Goal: Find specific page/section: Find specific page/section

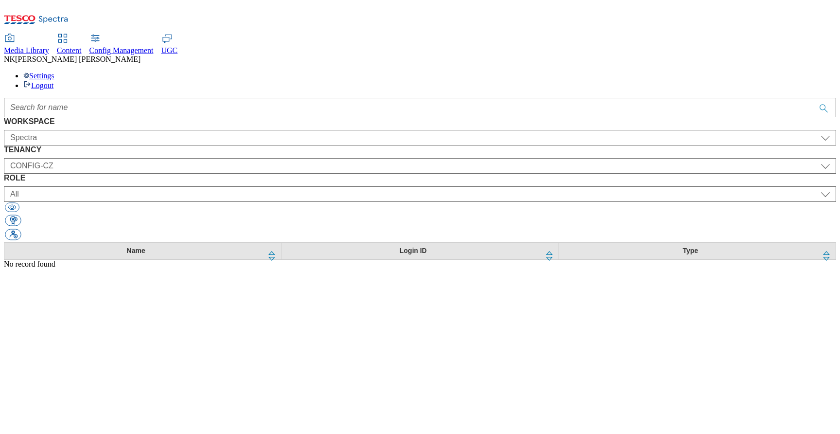
select select "Spectra"
select select "CONFIG-CZ"
click at [302, 98] on div at bounding box center [420, 107] width 832 height 19
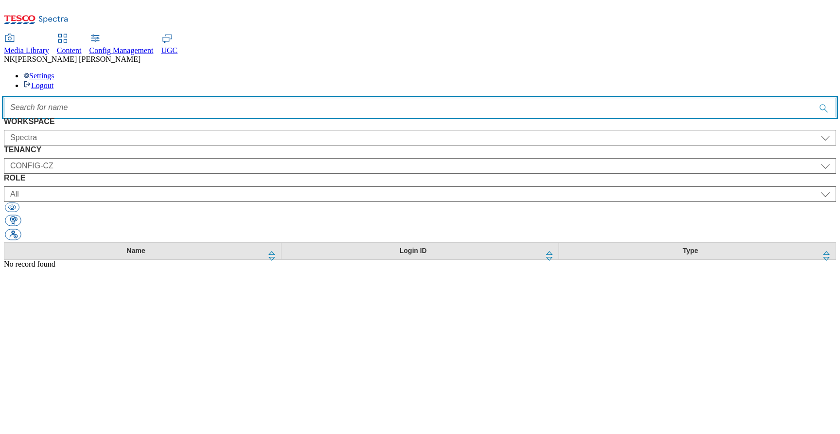
click at [262, 98] on input "Accessible label text" at bounding box center [420, 107] width 832 height 19
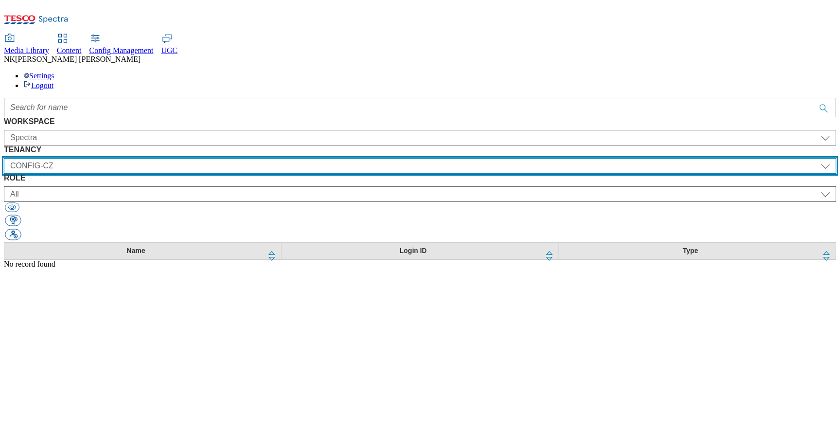
click at [326, 158] on select "All ALL All all CE Clubcard Boost UK Clubcard Marketing Clubcard ROI clubcard-b…" at bounding box center [420, 166] width 832 height 16
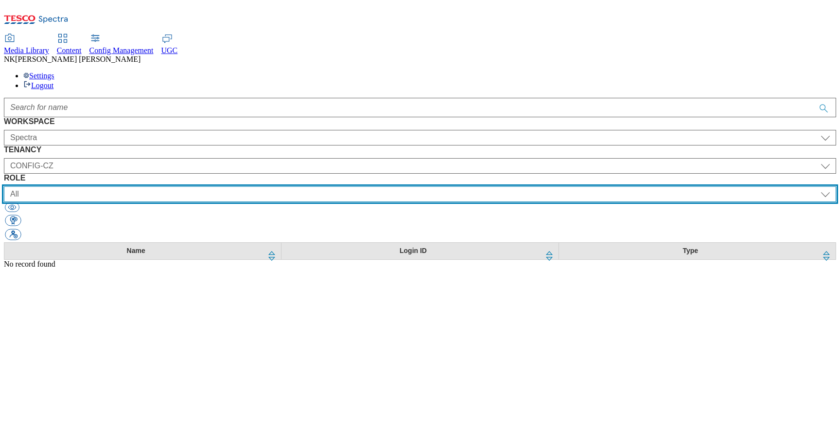
click at [527, 186] on select "All content_designer content_editor content_read developer guest media_admin mo…" at bounding box center [420, 194] width 832 height 16
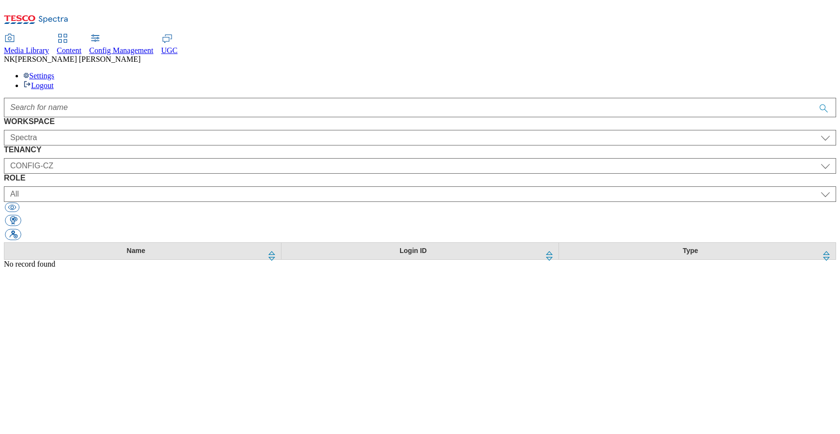
click at [238, 132] on div "WORKSPACE All Content Media Spectra UGC Config Spectra TENANCY All ALL All all …" at bounding box center [420, 183] width 832 height 171
click at [178, 117] on div "WORKSPACE All Content Media Spectra UGC Config Spectra TENANCY All ALL All all …" at bounding box center [420, 179] width 832 height 125
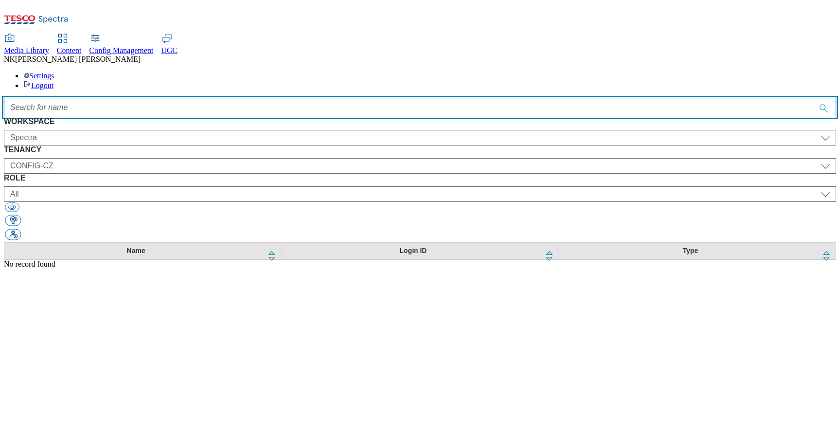
click at [262, 98] on input "Accessible label text" at bounding box center [420, 107] width 832 height 19
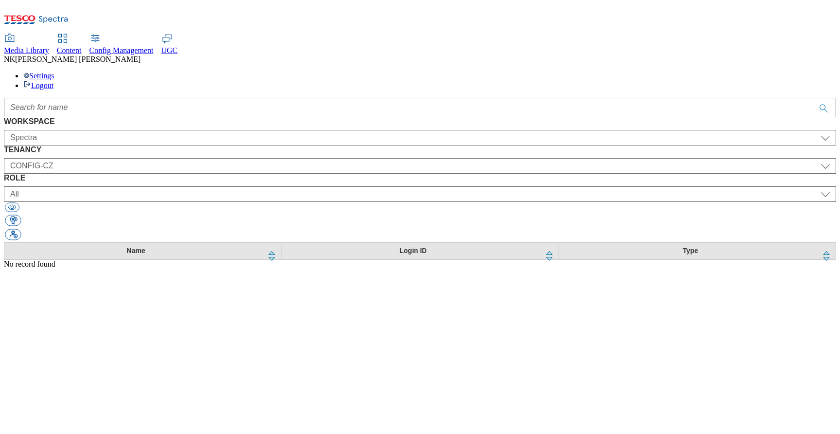
click at [49, 46] on div "Media Library" at bounding box center [26, 50] width 45 height 9
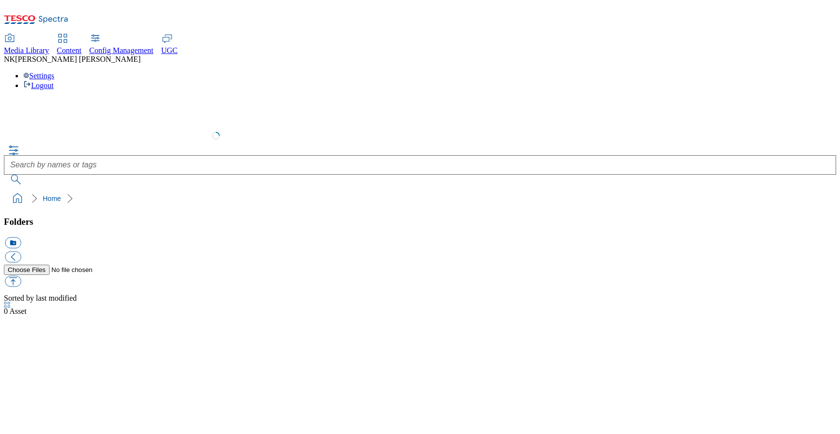
select select "flare-test"
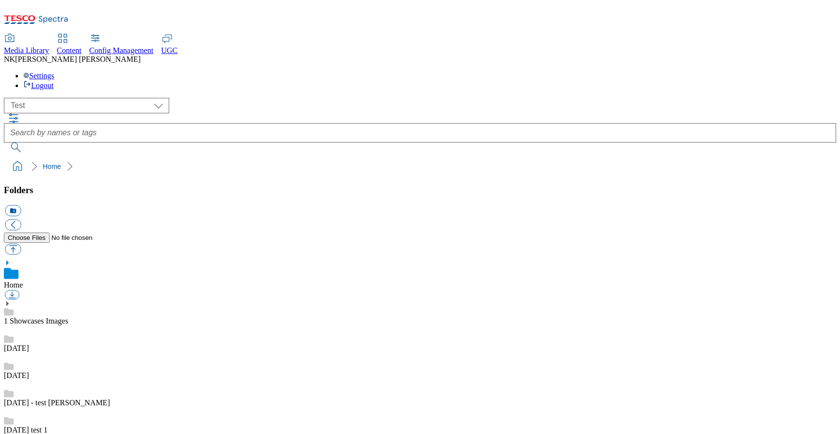
scroll to position [0, 0]
click at [249, 101] on div "( optional ) All all CE Clubcard Boost UK Clubcard Marketing Clubcard ROI clubc…" at bounding box center [420, 137] width 832 height 78
